Goal: Task Accomplishment & Management: Use online tool/utility

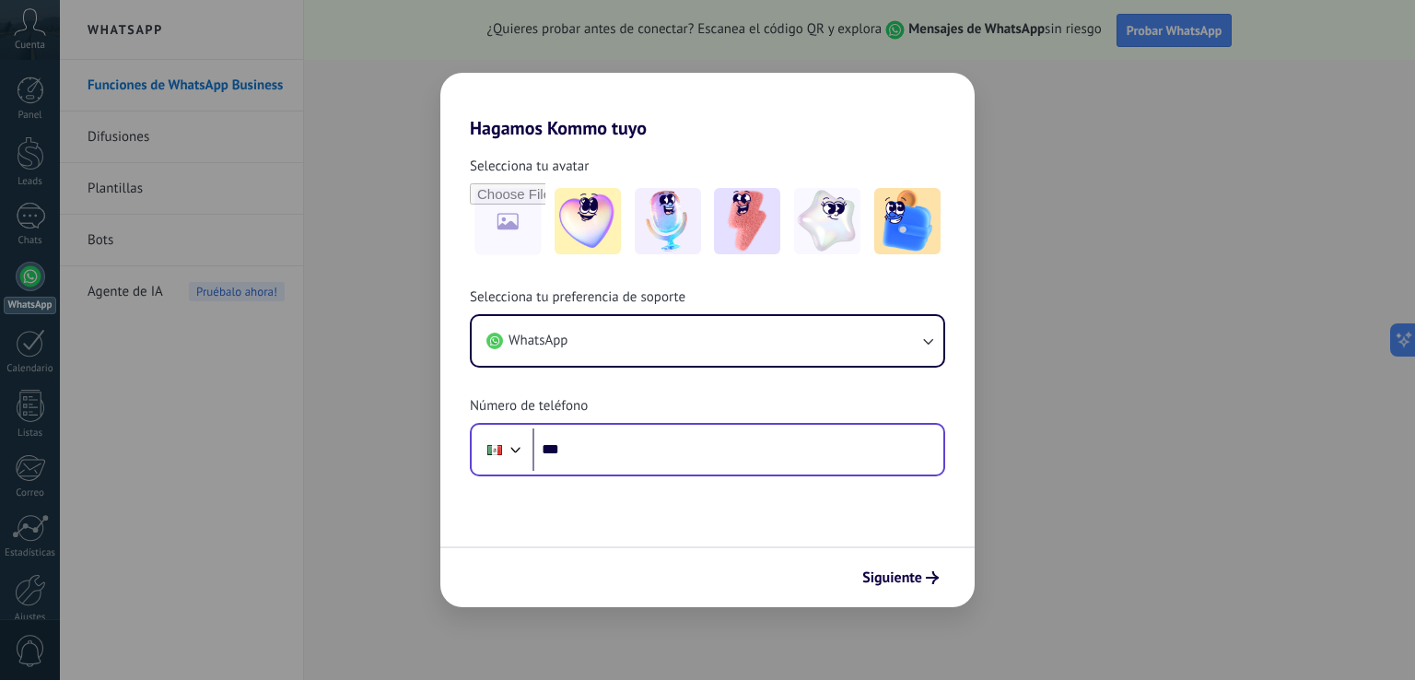
click at [601, 475] on div "Phone ***" at bounding box center [707, 449] width 475 height 53
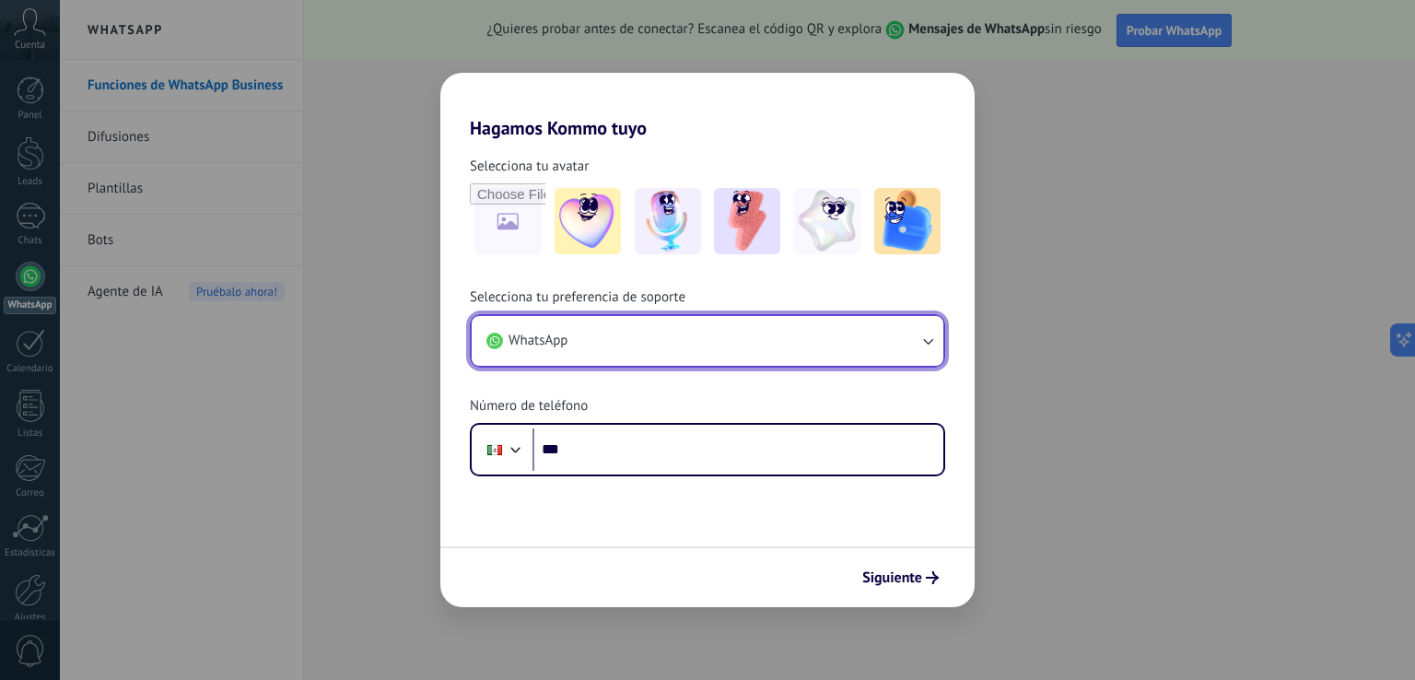
click at [628, 347] on button "WhatsApp" at bounding box center [708, 341] width 472 height 50
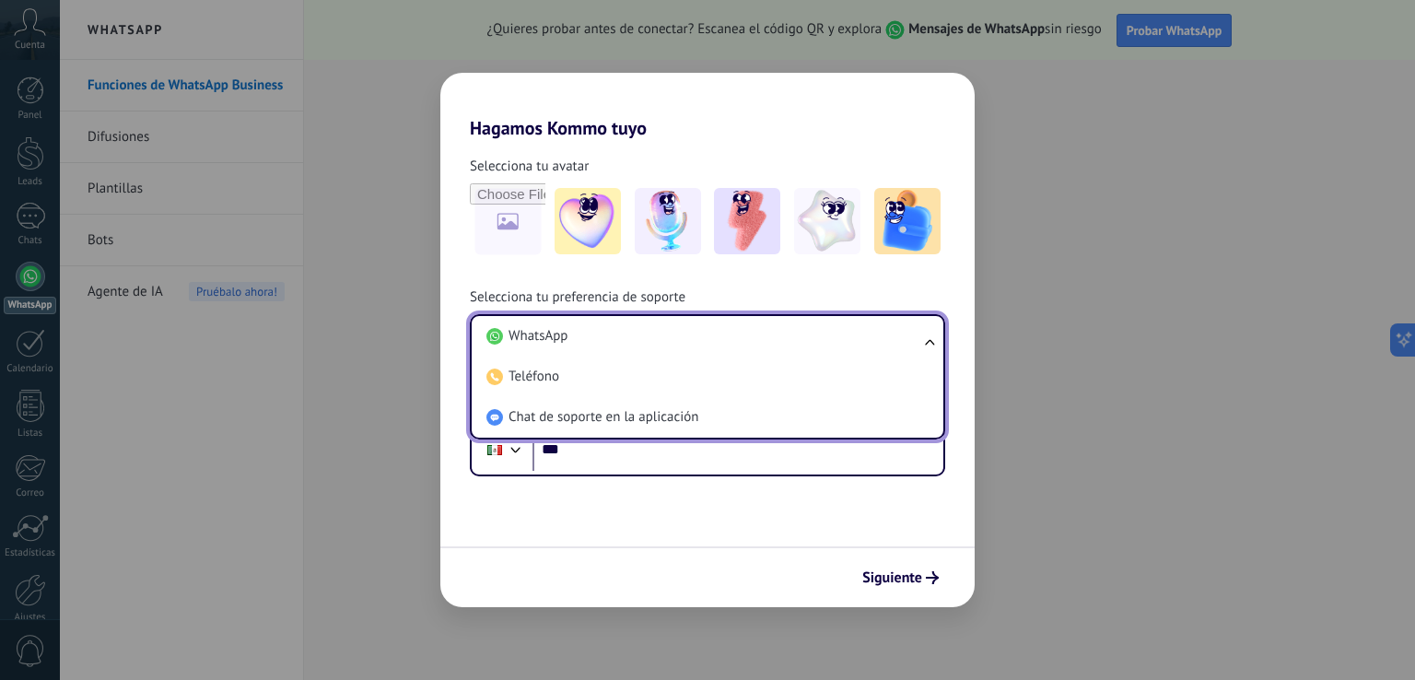
click at [538, 281] on div "Selecciona tu avatar Selecciona tu preferencia de soporte WhatsApp WhatsApp Tel…" at bounding box center [707, 307] width 534 height 337
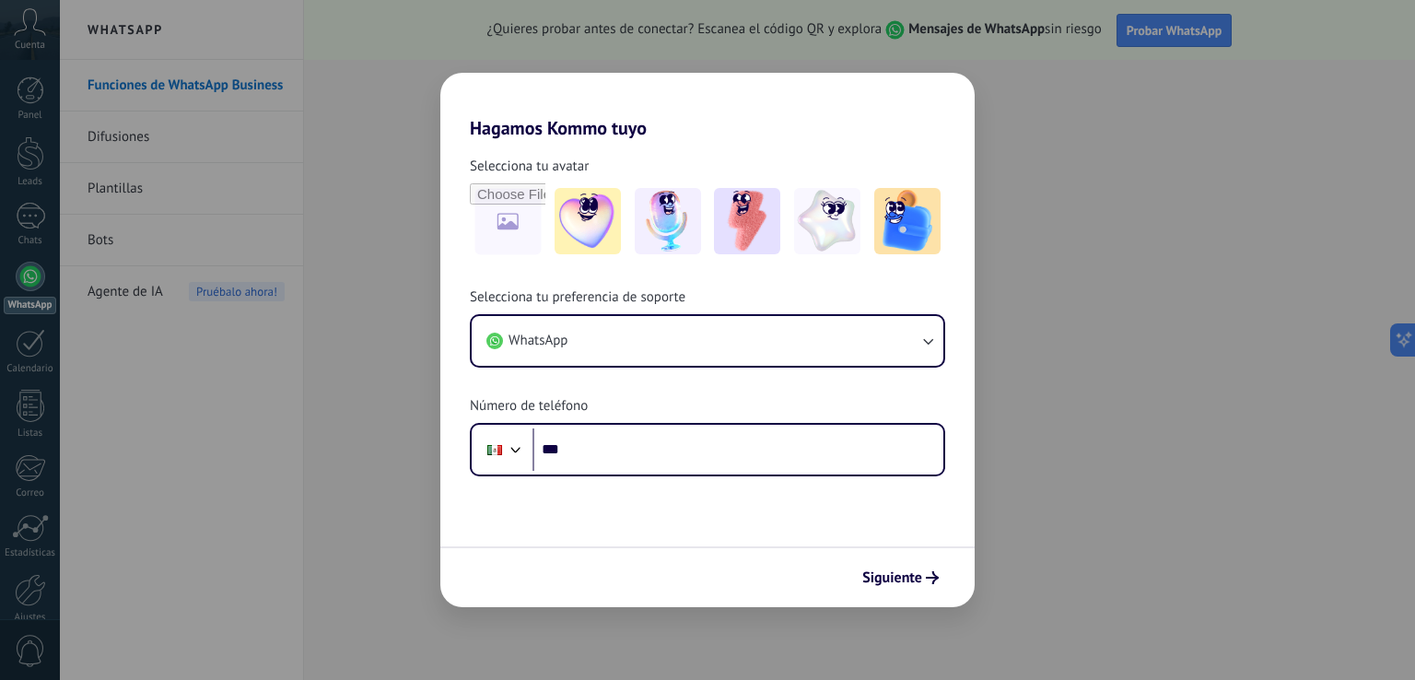
click at [538, 281] on div "Selecciona tu avatar Selecciona tu preferencia de soporte WhatsApp Número de te…" at bounding box center [707, 307] width 534 height 337
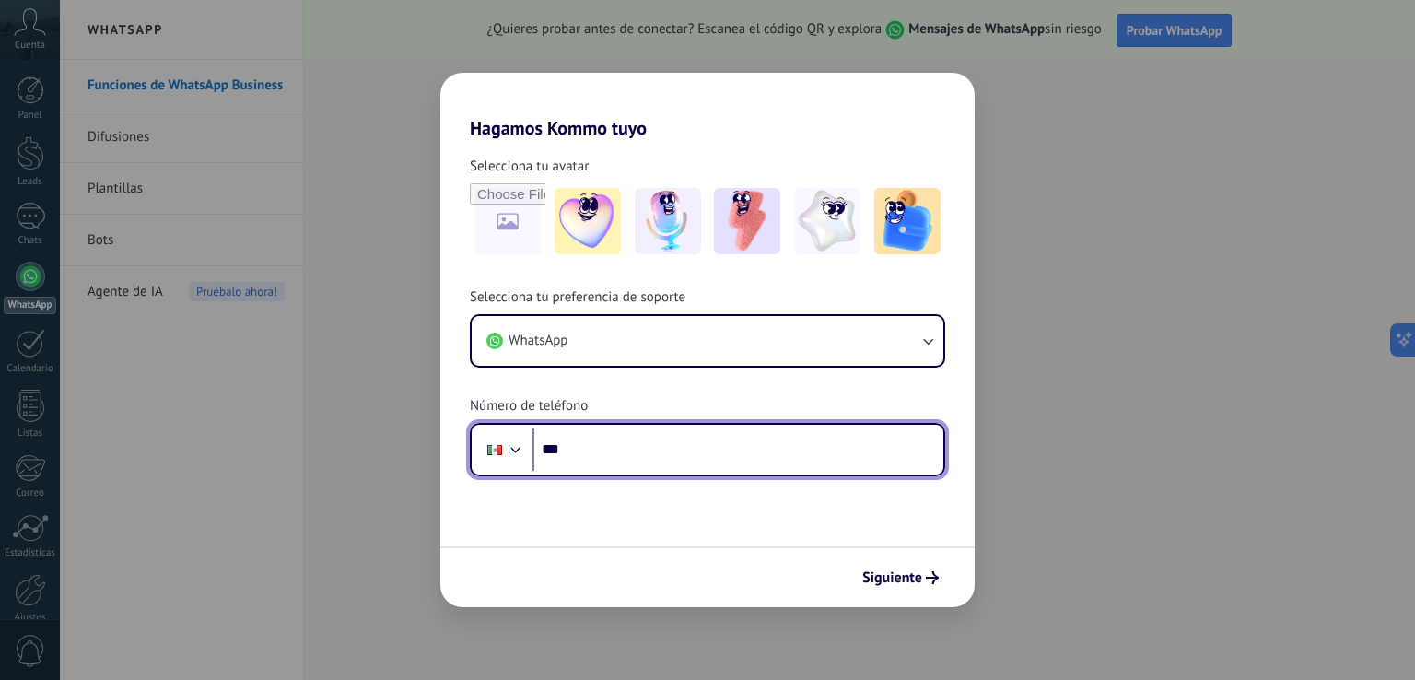
click at [612, 436] on input "***" at bounding box center [737, 449] width 411 height 42
type input "**********"
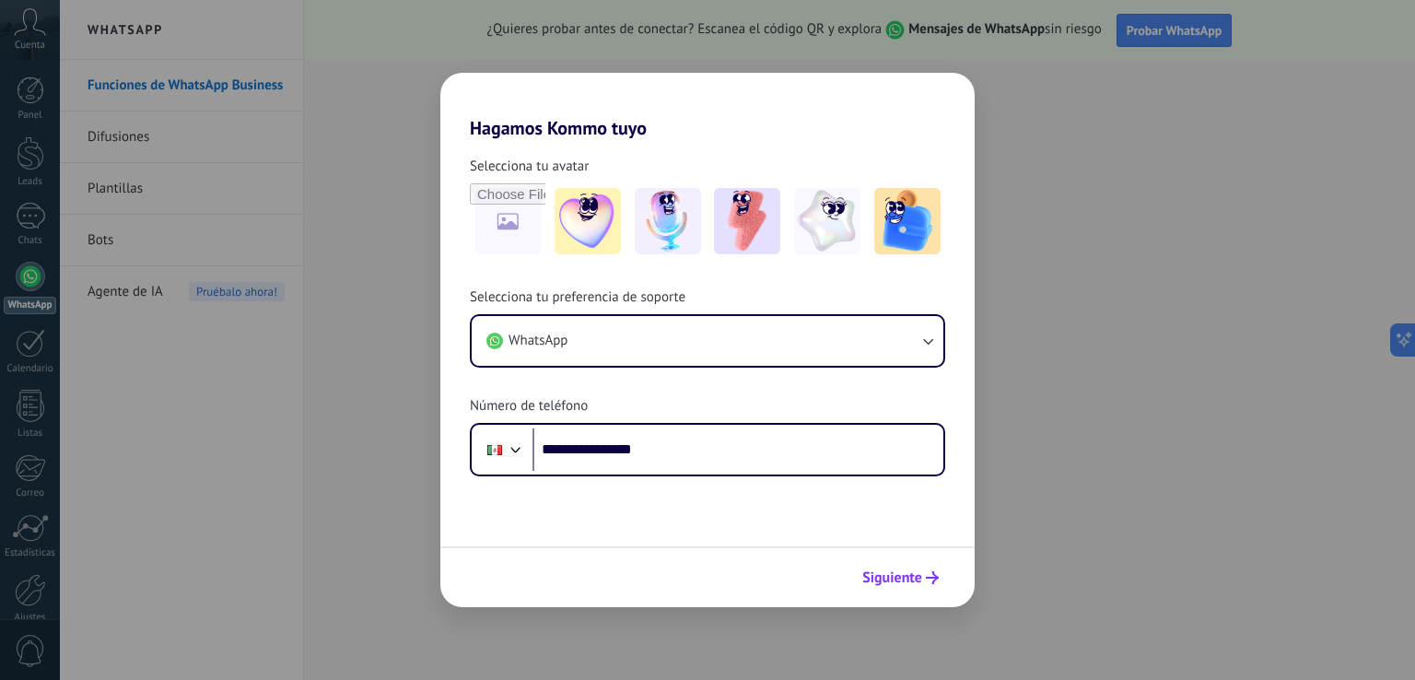
click at [892, 576] on span "Siguiente" at bounding box center [892, 577] width 60 height 13
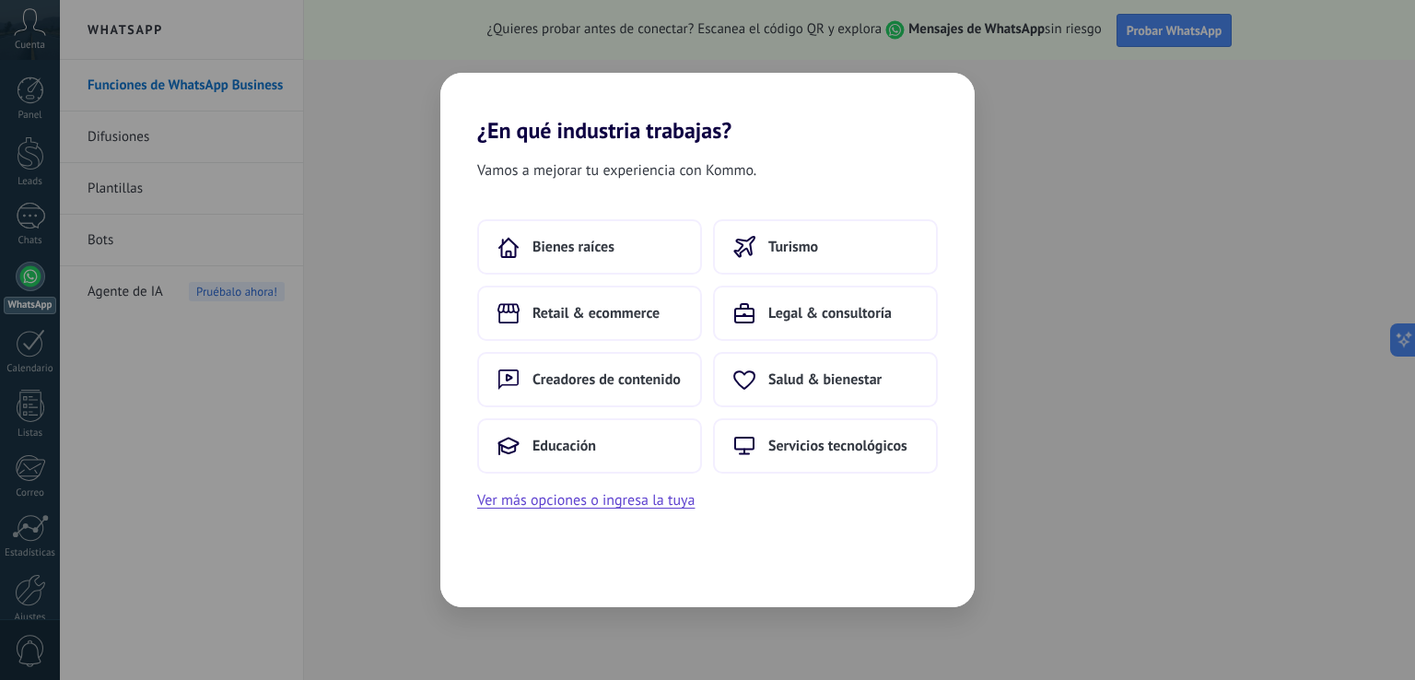
click at [773, 594] on div "Vamos a mejorar tu experiencia con Kommo. Bienes raíces Turismo Retail & ecomme…" at bounding box center [707, 375] width 534 height 463
click at [645, 266] on button "Bienes raíces" at bounding box center [589, 246] width 225 height 55
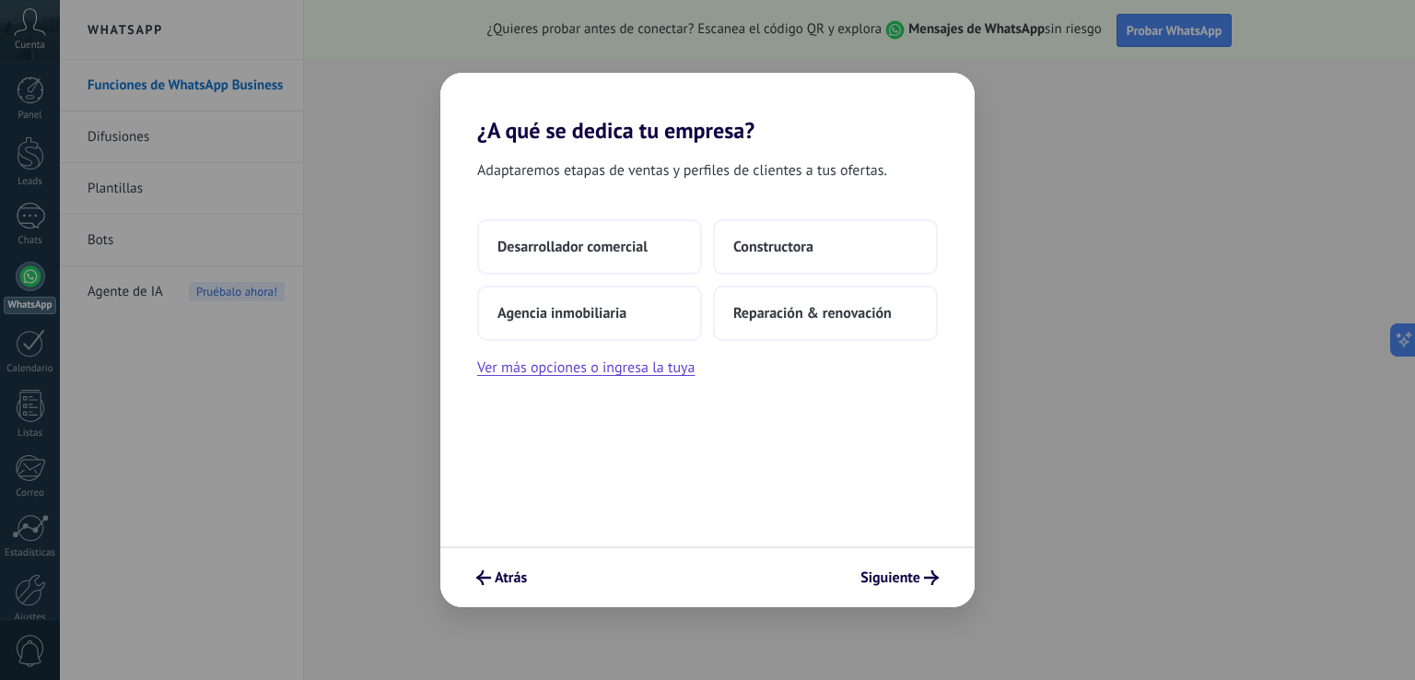
click at [645, 266] on button "Desarrollador comercial" at bounding box center [589, 246] width 225 height 55
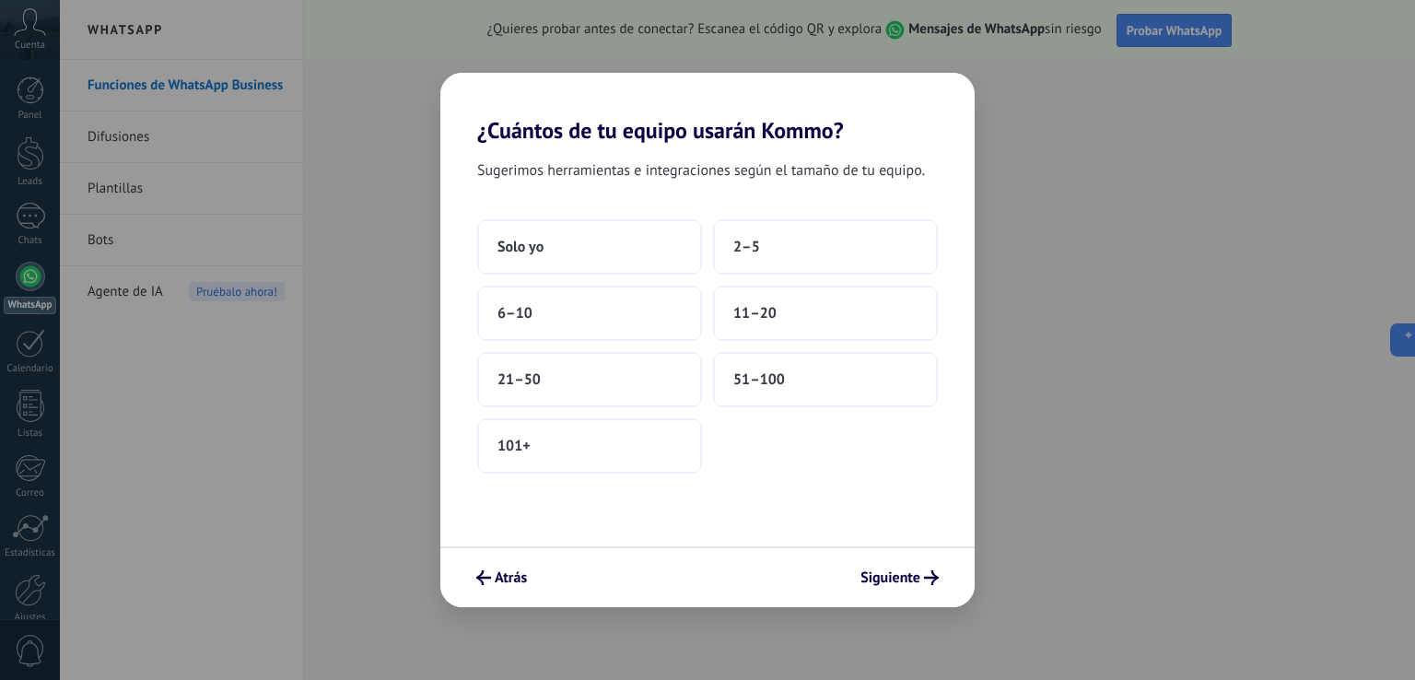
click at [645, 266] on button "Solo yo" at bounding box center [589, 246] width 225 height 55
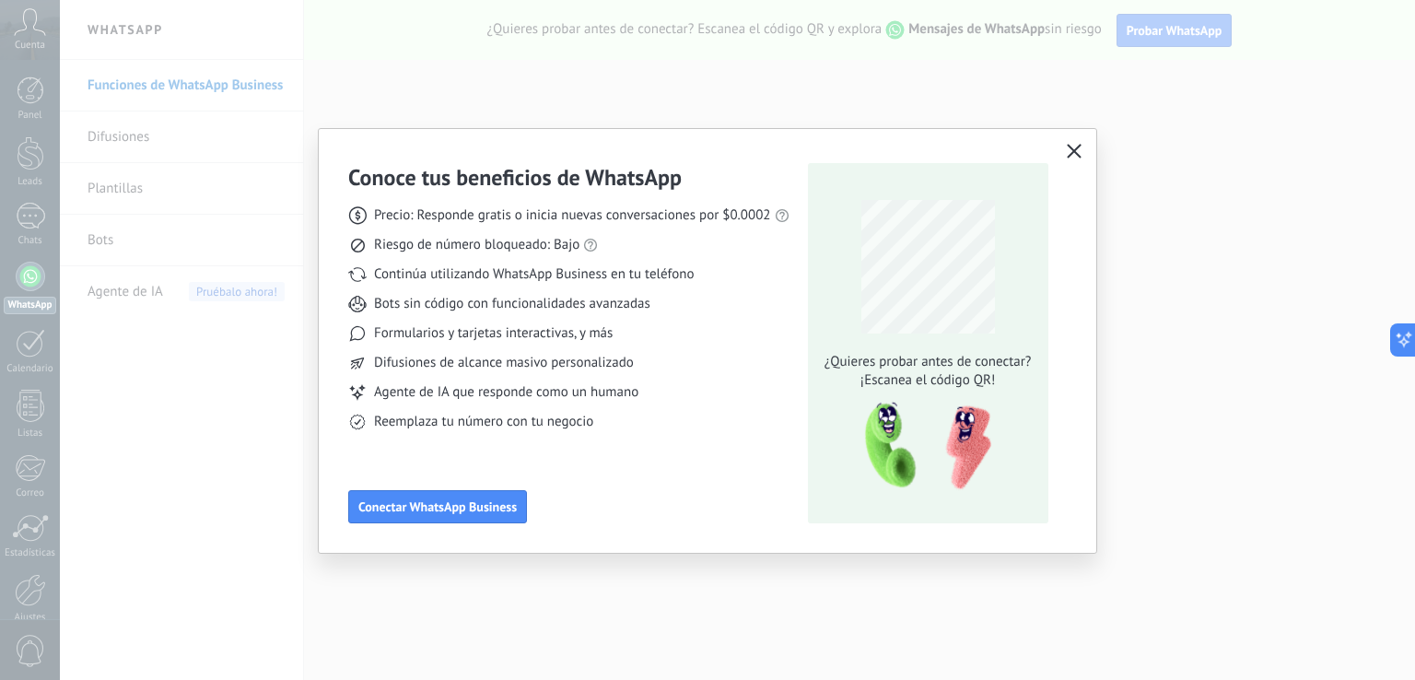
click at [1074, 152] on icon "button" at bounding box center [1074, 151] width 15 height 15
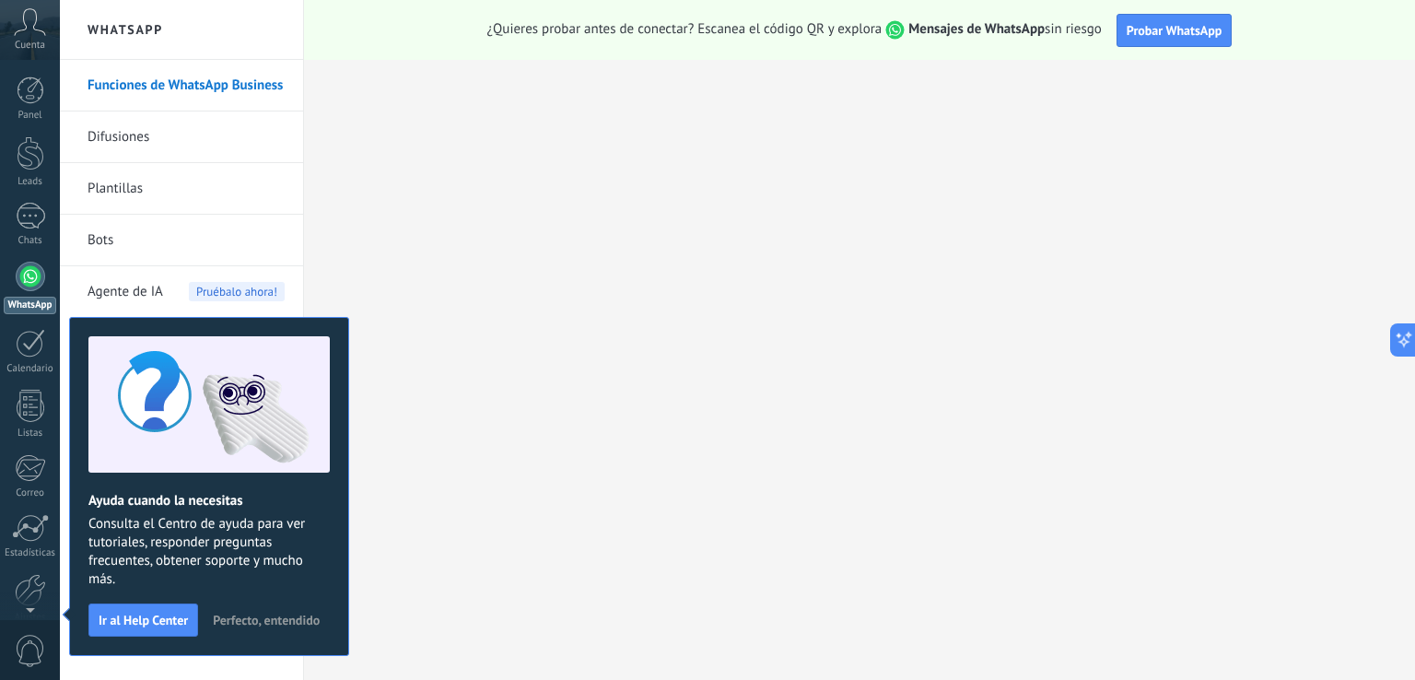
scroll to position [123, 0]
click at [29, 230] on link "Chats" at bounding box center [30, 225] width 60 height 44
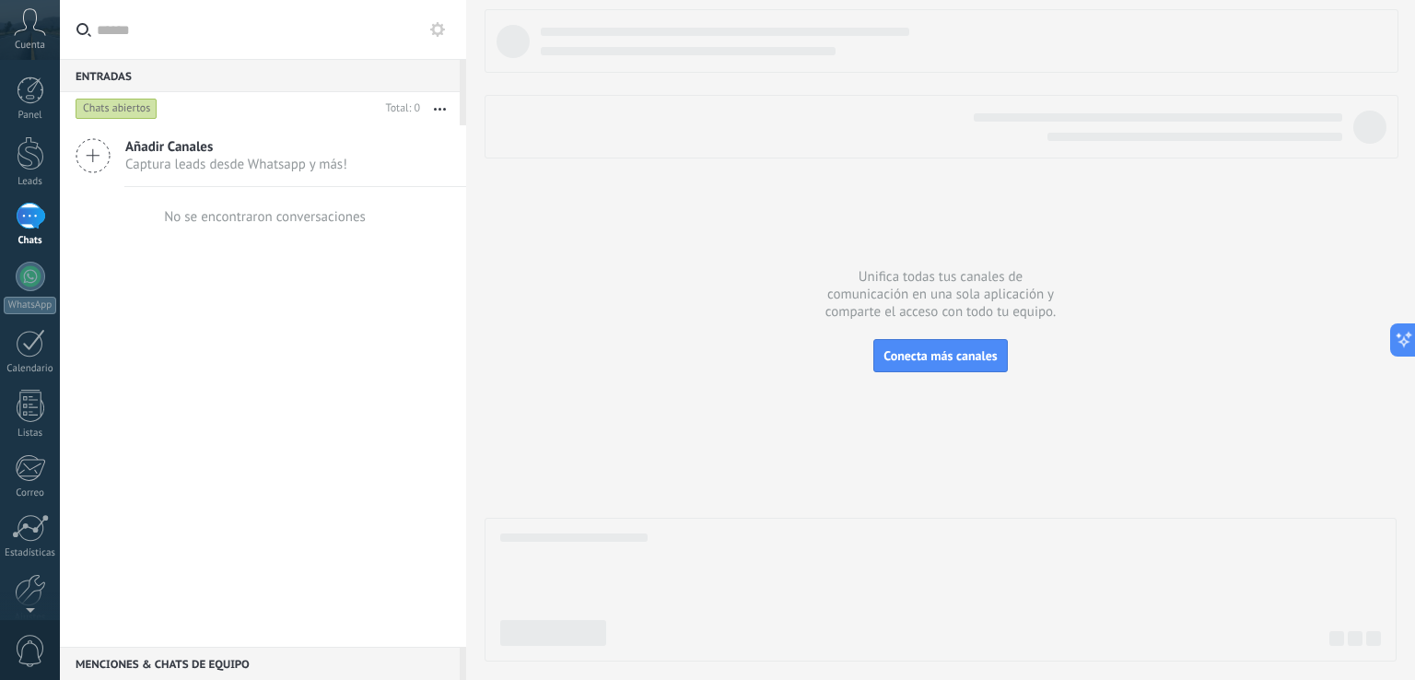
click at [466, 319] on div at bounding box center [466, 340] width 0 height 680
click at [41, 14] on icon at bounding box center [30, 22] width 32 height 28
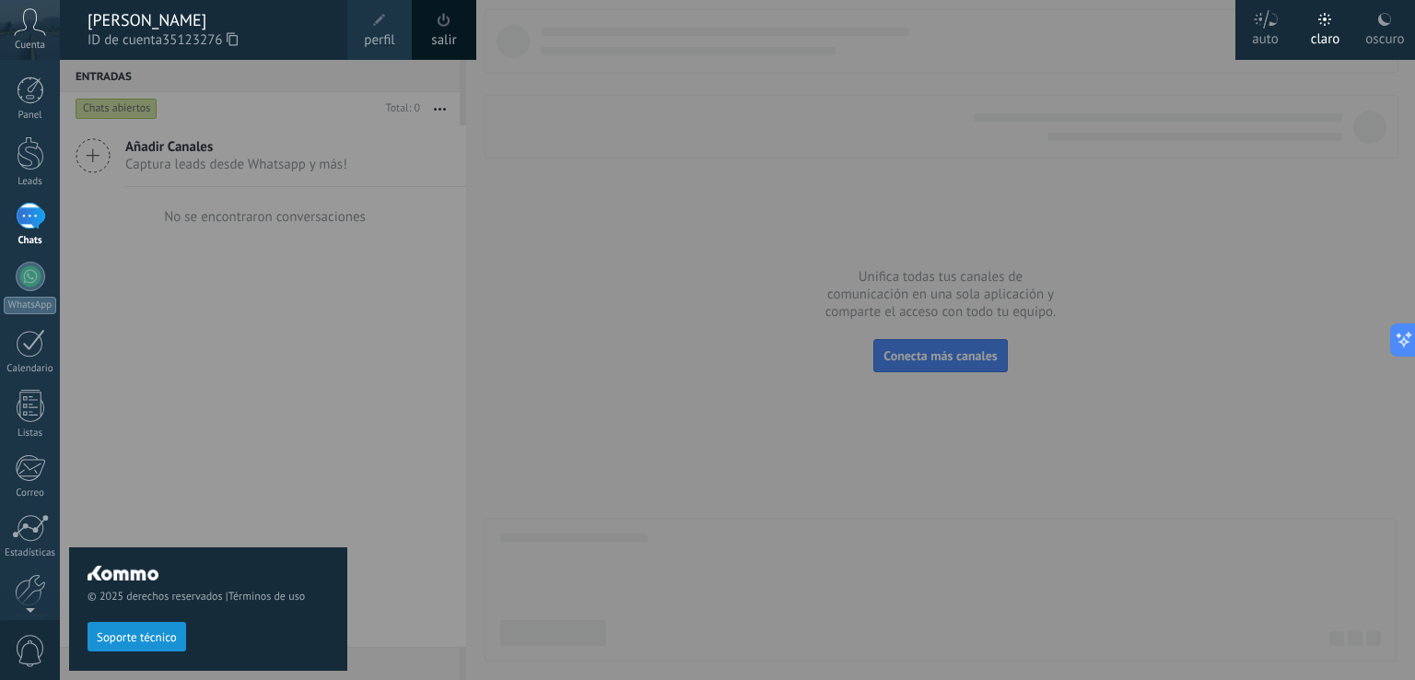
click at [213, 356] on div "© 2025 derechos reservados | Términos de uso Soporte técnico" at bounding box center [208, 370] width 278 height 620
click at [6, 104] on link "Panel" at bounding box center [30, 98] width 60 height 45
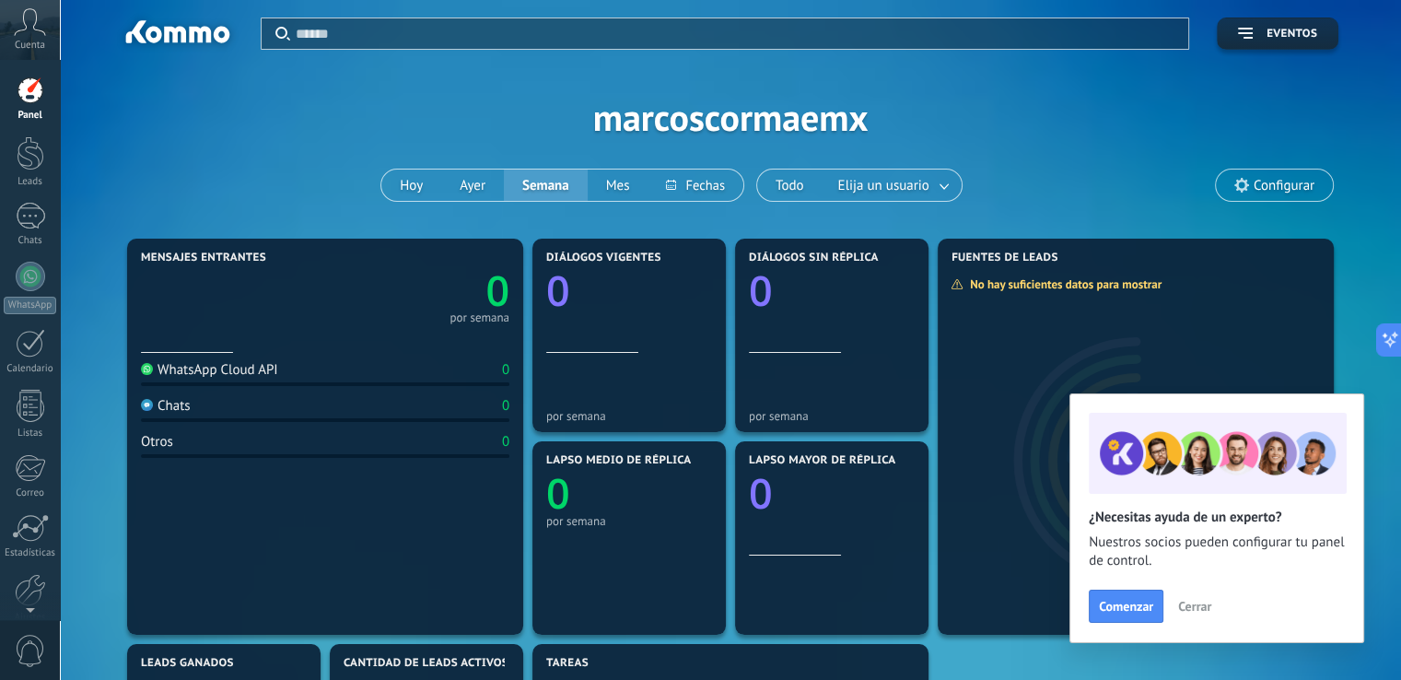
click at [819, 111] on div "Aplicar Eventos marcoscormaemx [DATE] [DATE] Semana Mes Todo Elija un usuario C…" at bounding box center [731, 117] width 1286 height 234
click at [851, 115] on div "Aplicar Eventos marcoscormaemx [DATE] [DATE] Semana Mes Todo Elija un usuario C…" at bounding box center [731, 117] width 1286 height 234
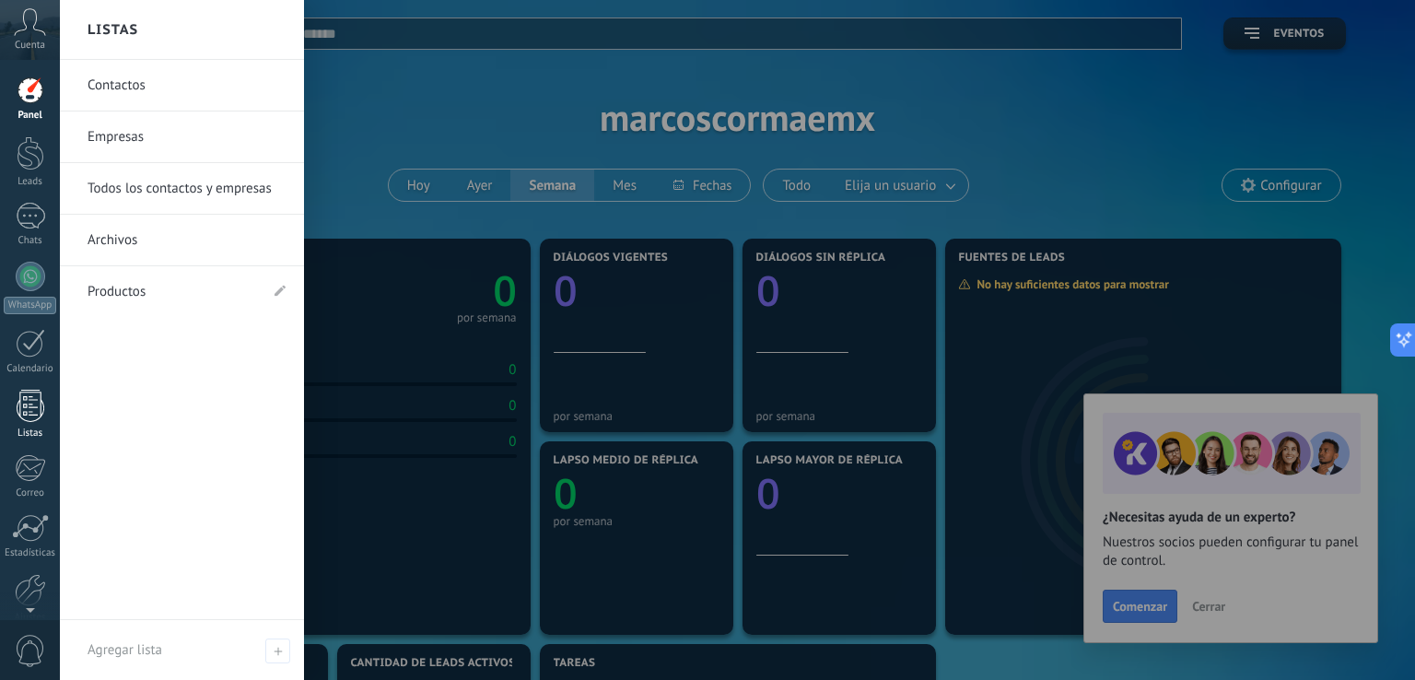
click at [26, 425] on link "Listas" at bounding box center [30, 415] width 60 height 50
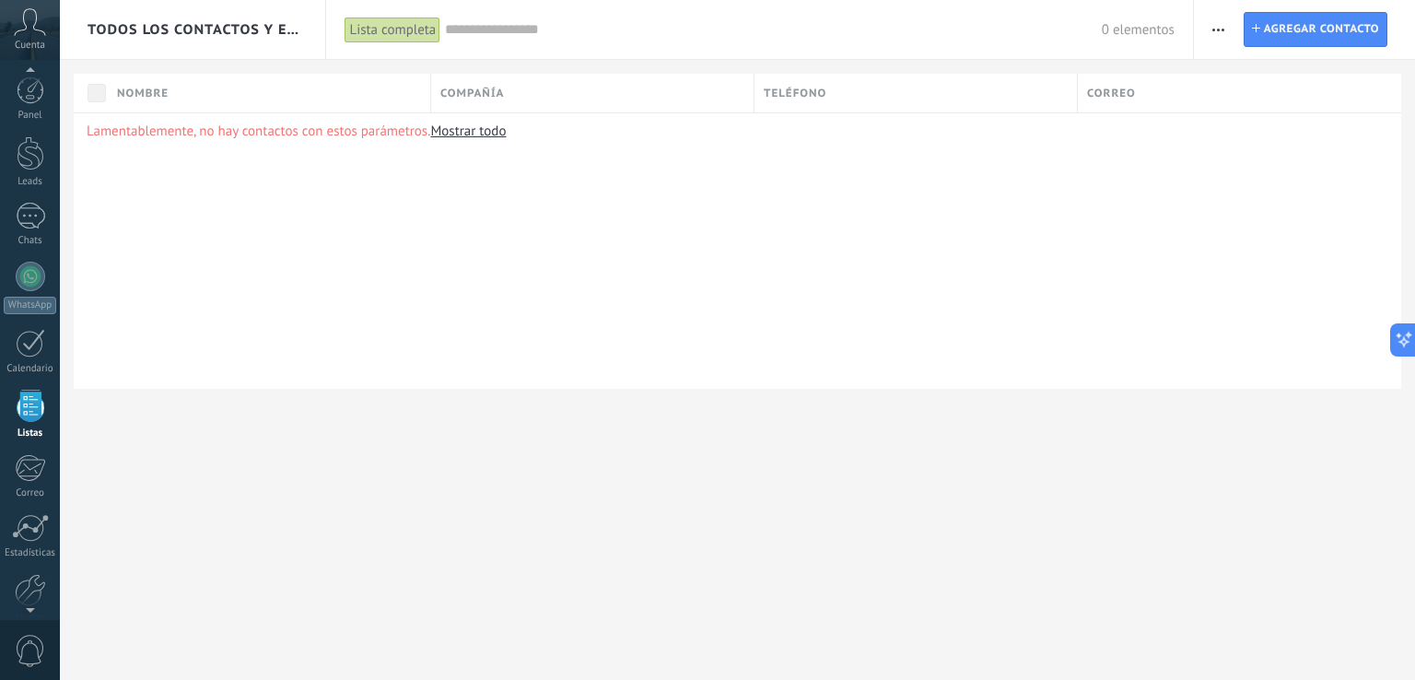
scroll to position [47, 0]
click at [33, 41] on span "Cuenta" at bounding box center [30, 46] width 30 height 12
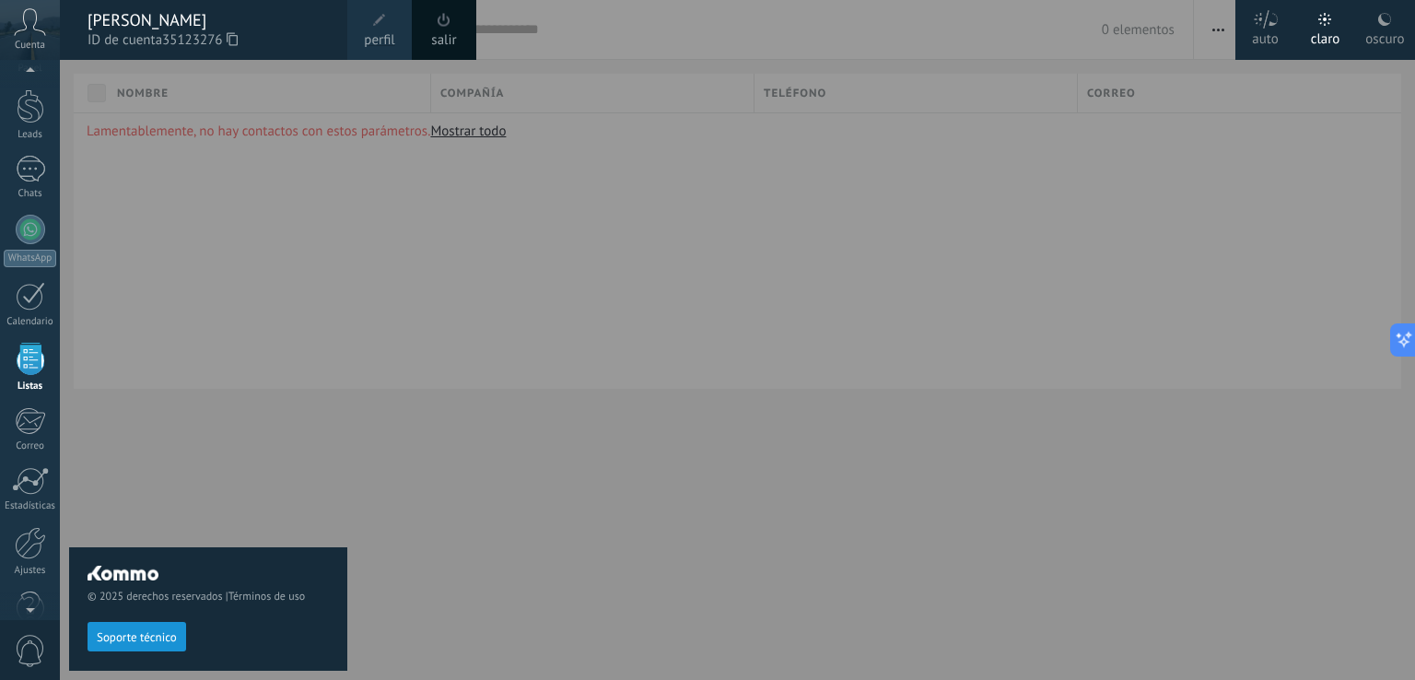
click at [183, 536] on div "© 2025 derechos reservados | Términos de uso Soporte técnico" at bounding box center [208, 370] width 278 height 620
click at [200, 450] on div "© 2025 derechos reservados | Términos de uso Soporte técnico" at bounding box center [208, 370] width 278 height 620
click at [629, 315] on div at bounding box center [767, 340] width 1415 height 680
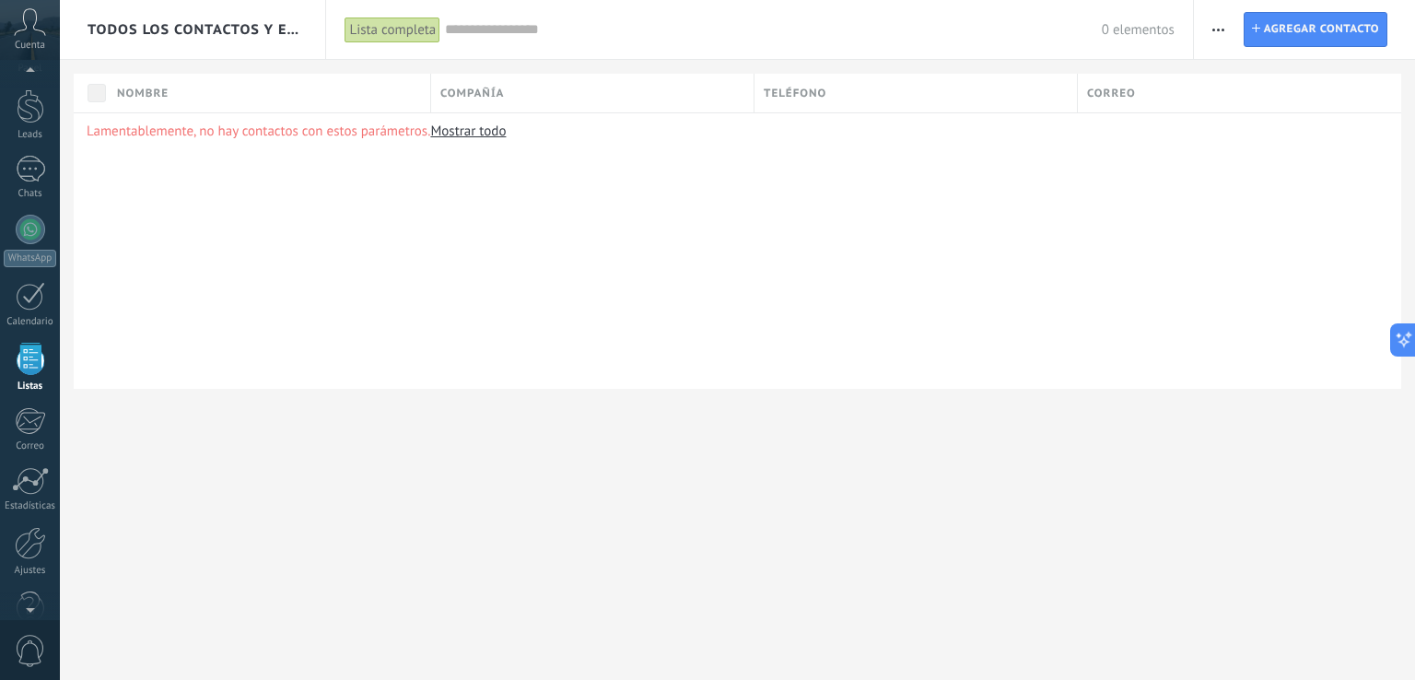
click at [1230, 34] on button "button" at bounding box center [1218, 29] width 27 height 35
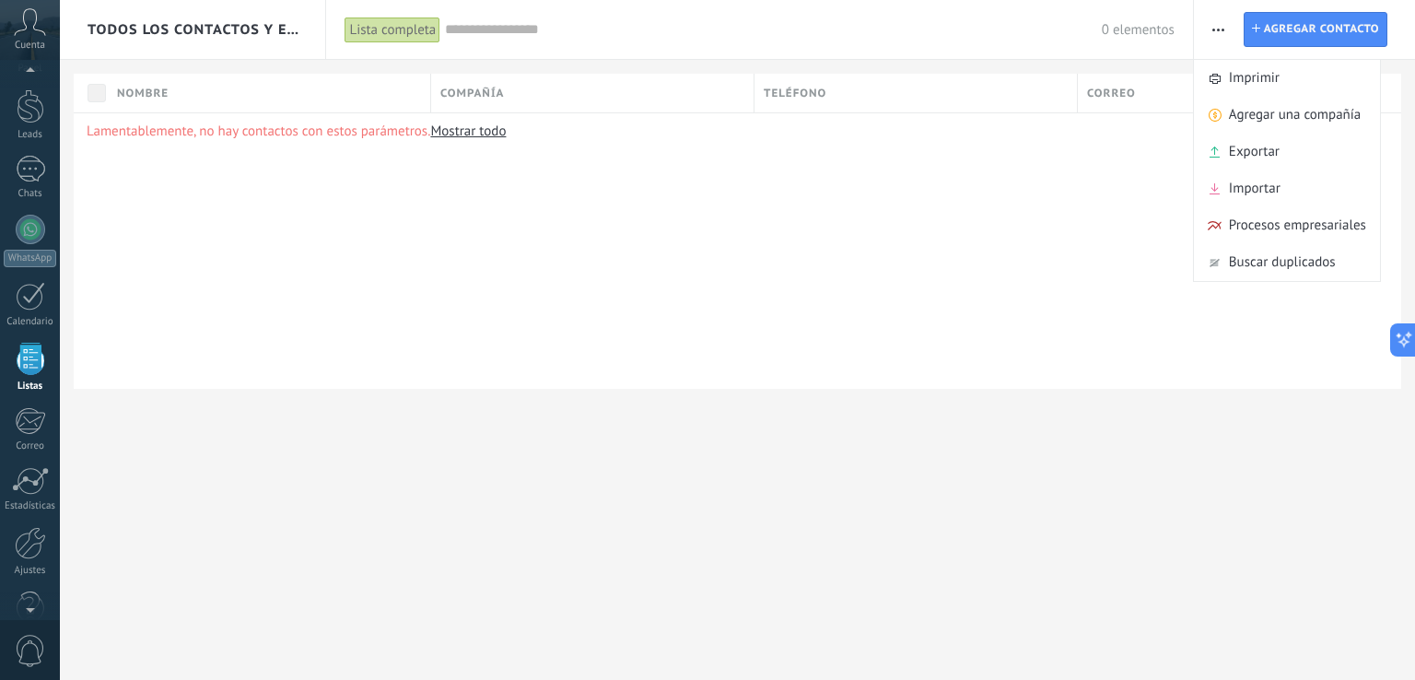
click at [1214, 314] on div "Lamentablemente, no hay contactos con estos parámetros. Mostrar todo" at bounding box center [737, 250] width 1327 height 276
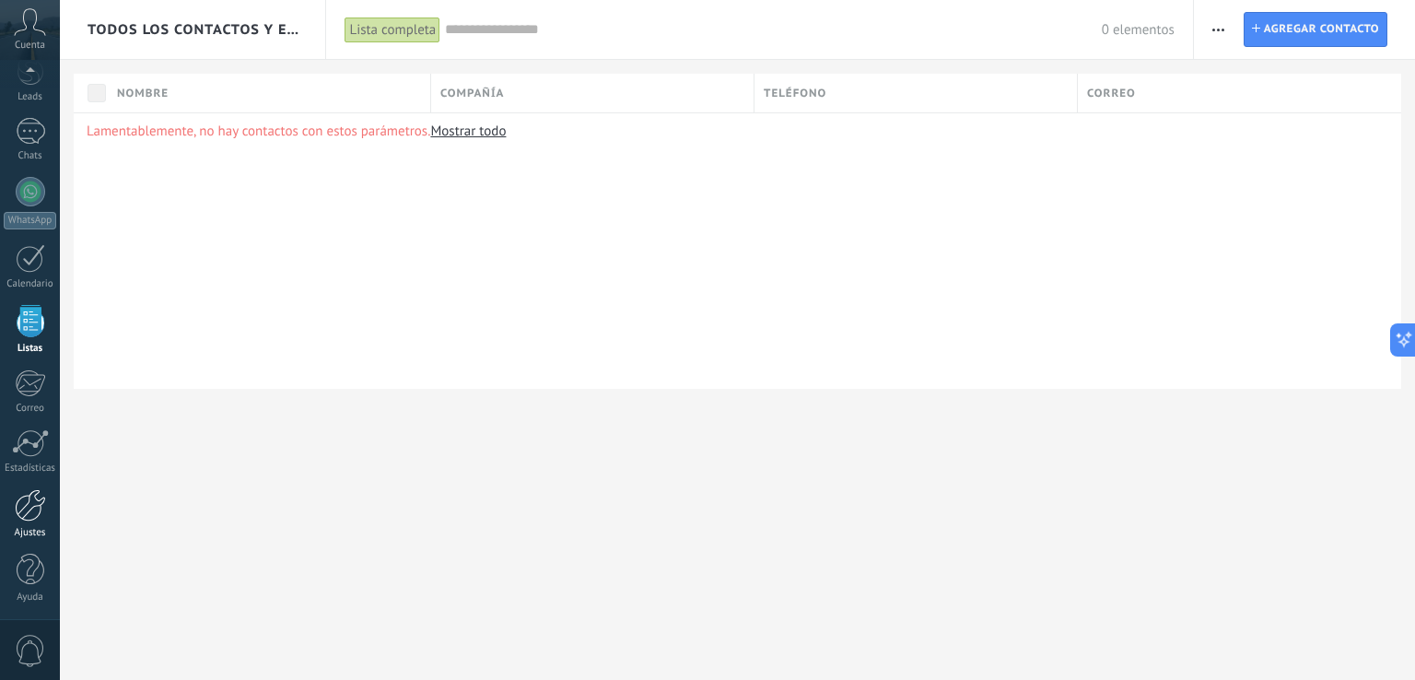
click at [29, 534] on div "Ajustes" at bounding box center [30, 533] width 53 height 12
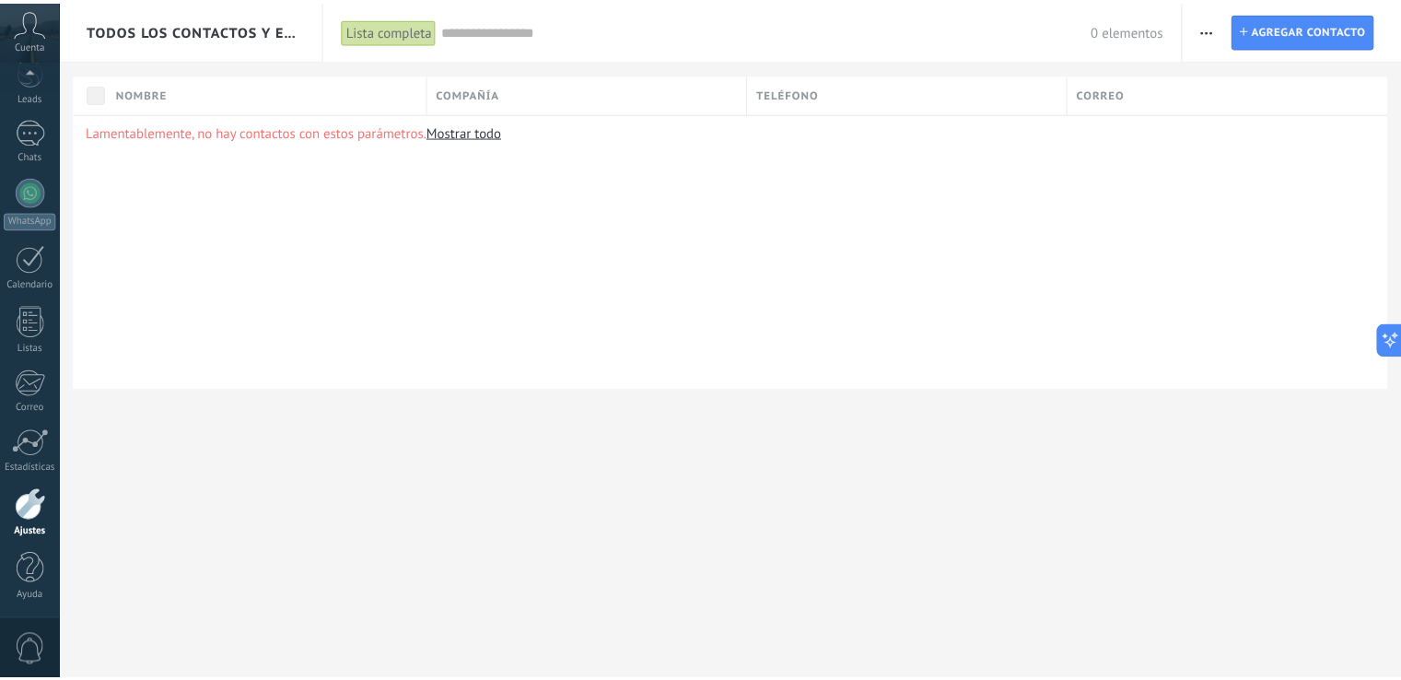
scroll to position [86, 0]
